Goal: Check status: Check status

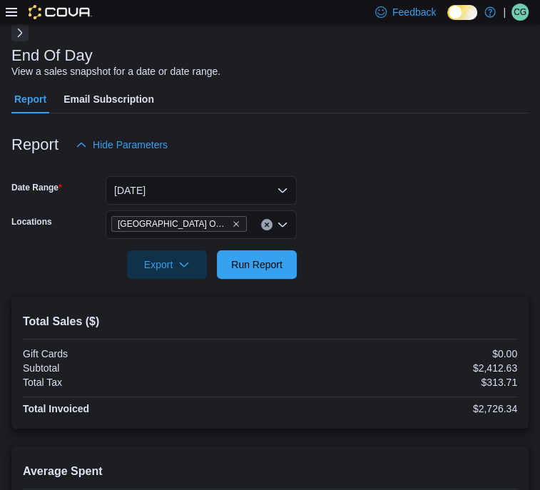
scroll to position [41, 0]
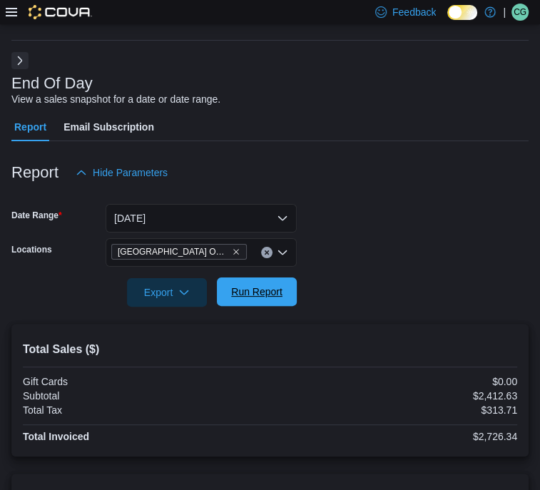
click at [248, 298] on span "Run Report" at bounding box center [256, 292] width 51 height 14
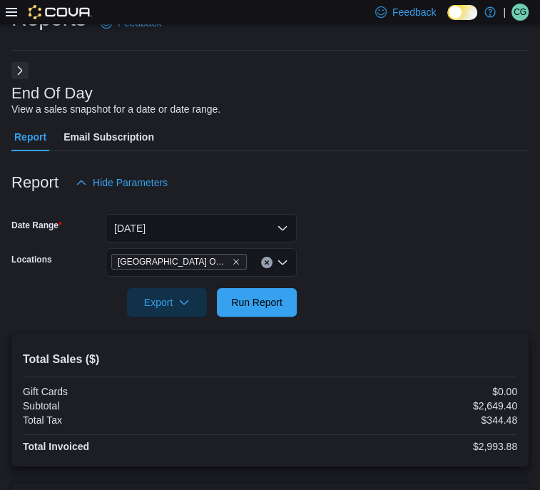
scroll to position [30, 0]
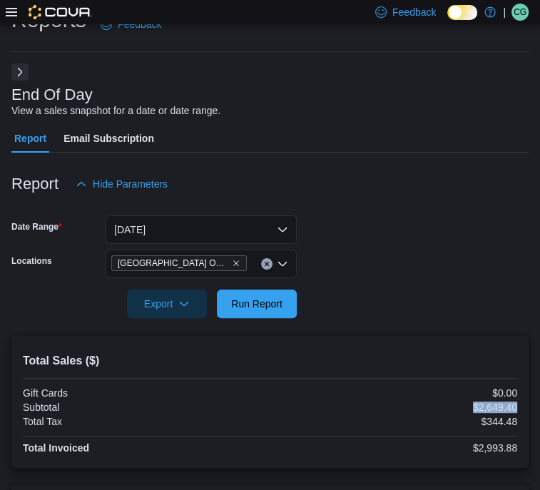
drag, startPoint x: 74, startPoint y: 406, endPoint x: 126, endPoint y: 410, distance: 51.5
click at [126, 410] on div "Total Sales ($) Gift Cards $0.00 Subtotal $2,649.40 Total Tax $344.48 Total Inv…" at bounding box center [269, 401] width 517 height 133
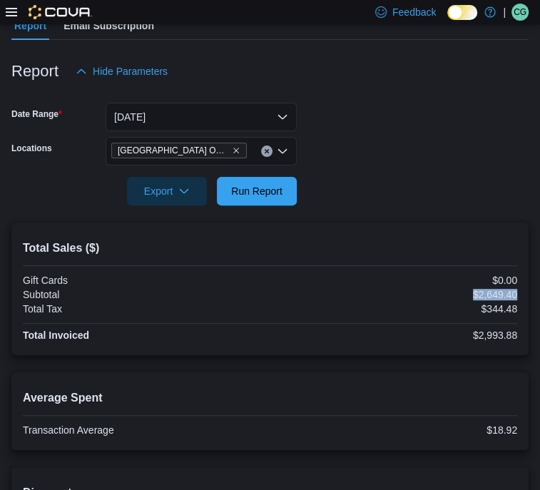
scroll to position [138, 0]
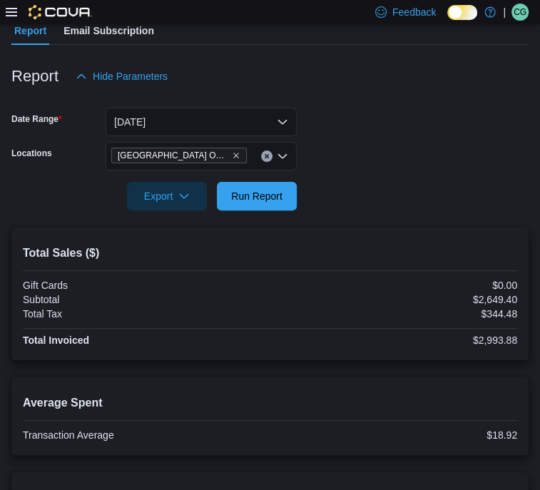
click at [108, 360] on div "Total Sales ($) Gift Cards $0.00 Subtotal $2,649.40 Total Tax $344.48 Total Inv…" at bounding box center [269, 294] width 517 height 133
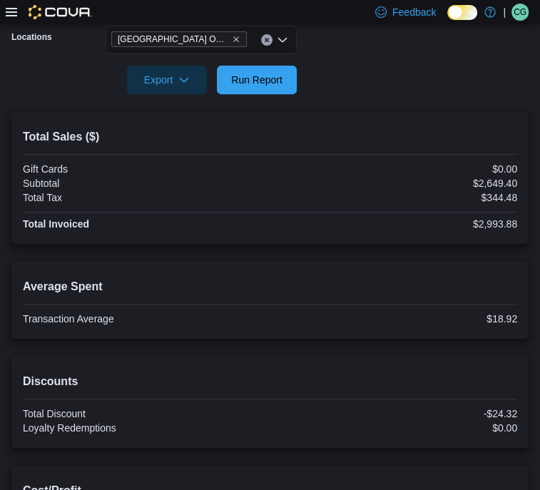
scroll to position [255, 0]
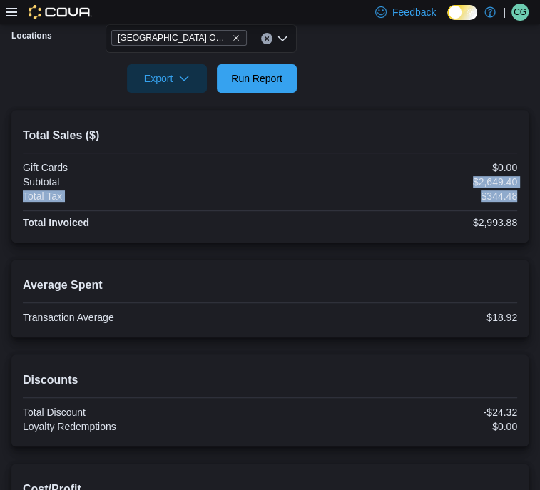
drag, startPoint x: 75, startPoint y: 185, endPoint x: 126, endPoint y: 197, distance: 52.8
click at [126, 197] on div "Total Sales ($) Gift Cards $0.00 Subtotal $2,649.40 Total Tax $344.48 Total Inv…" at bounding box center [269, 176] width 517 height 133
click at [273, 228] on div "$2,993.88" at bounding box center [395, 222] width 245 height 11
click at [243, 76] on span "Run Report" at bounding box center [256, 78] width 51 height 14
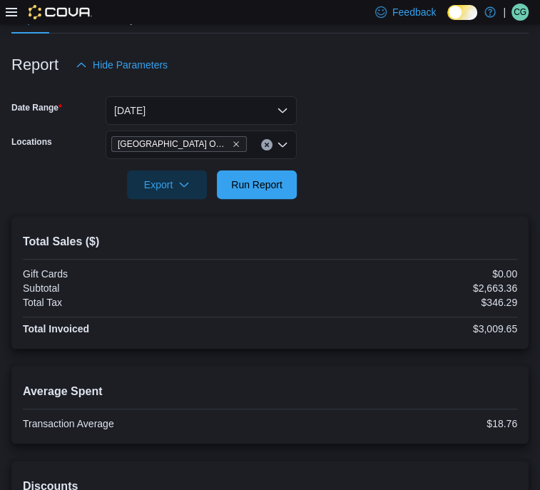
scroll to position [143, 0]
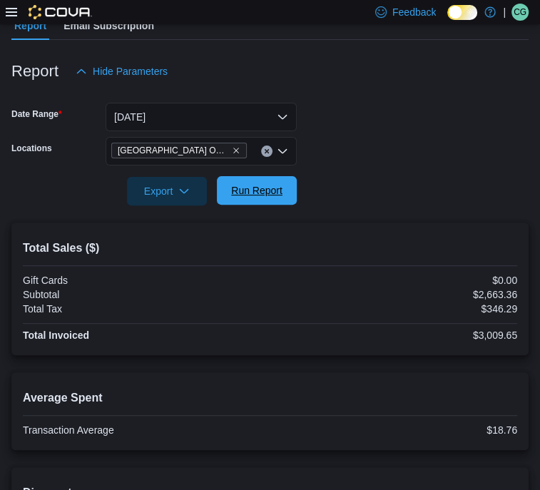
click at [247, 182] on span "Run Report" at bounding box center [256, 190] width 63 height 29
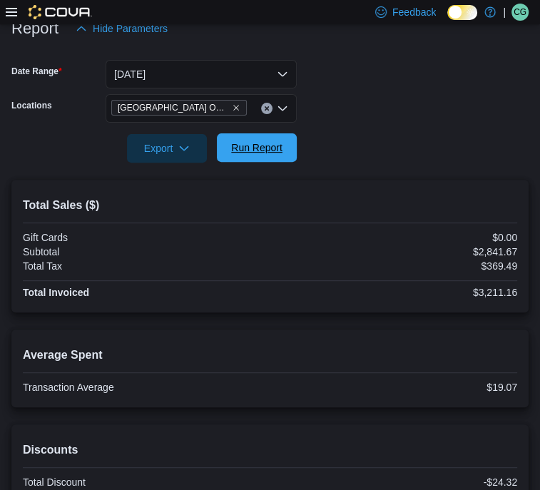
scroll to position [183, 0]
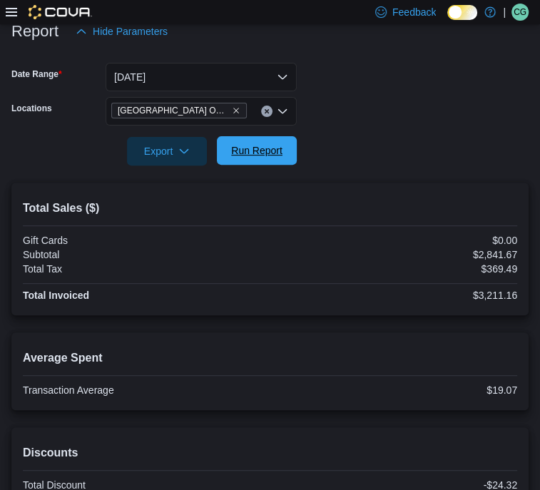
click at [256, 147] on span "Run Report" at bounding box center [256, 150] width 51 height 14
click at [254, 140] on span "Run Report" at bounding box center [256, 150] width 63 height 29
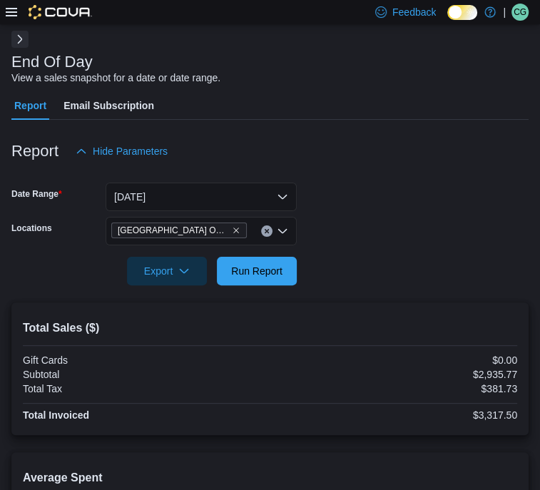
scroll to position [0, 0]
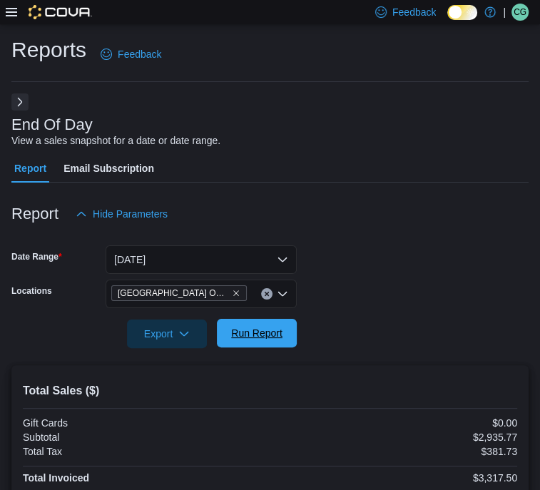
click at [283, 340] on span "Run Report" at bounding box center [256, 333] width 63 height 29
click at [259, 340] on span "Run Report" at bounding box center [256, 333] width 51 height 14
click at [260, 344] on span "Run Report" at bounding box center [256, 333] width 63 height 29
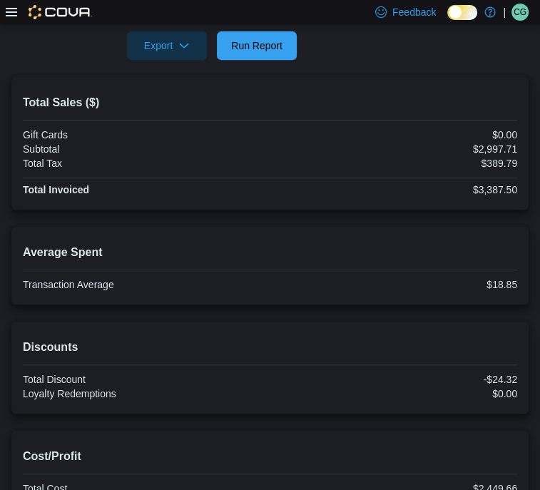
scroll to position [288, 0]
